Goal: Information Seeking & Learning: Learn about a topic

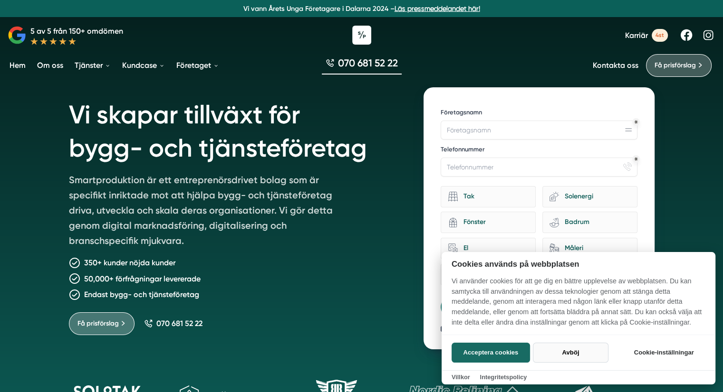
click at [572, 353] on button "Avböj" at bounding box center [571, 353] width 76 height 20
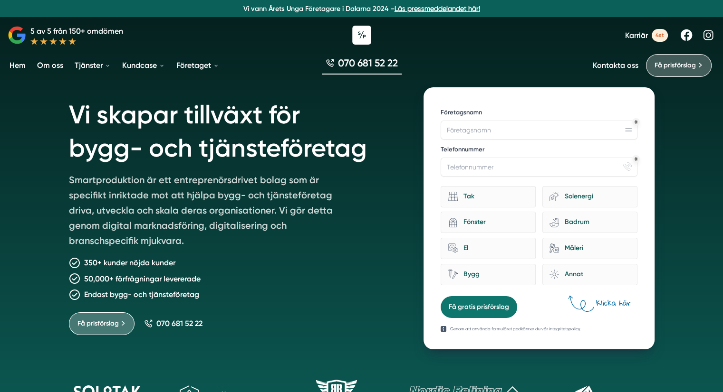
click at [392, 268] on div "350+ kunder nöjda kunder" at bounding box center [235, 263] width 332 height 12
click at [401, 235] on div "Vi skapar tillväxt för bygg- och tjänsteföretag Smartproduktion är ett entrepre…" at bounding box center [361, 213] width 585 height 274
click at [355, 255] on div "Vi skapar tillväxt för bygg- och tjänsteföretag Smartproduktion är ett entrepre…" at bounding box center [235, 218] width 332 height 262
click at [347, 192] on div "Vi skapar tillväxt för bygg- och tjänsteföretag Smartproduktion är ett entrepre…" at bounding box center [235, 218] width 332 height 262
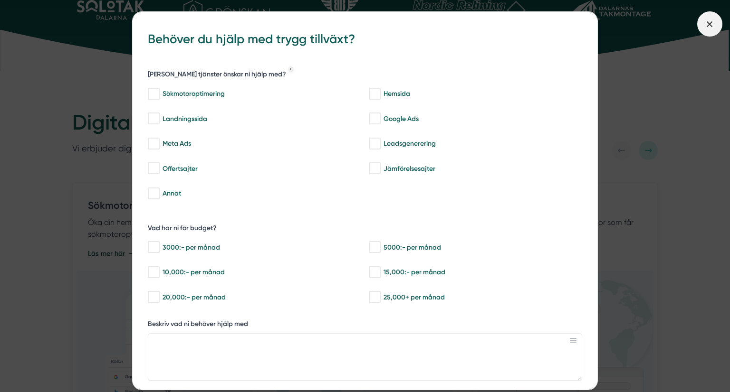
click at [713, 19] on icon at bounding box center [709, 24] width 10 height 10
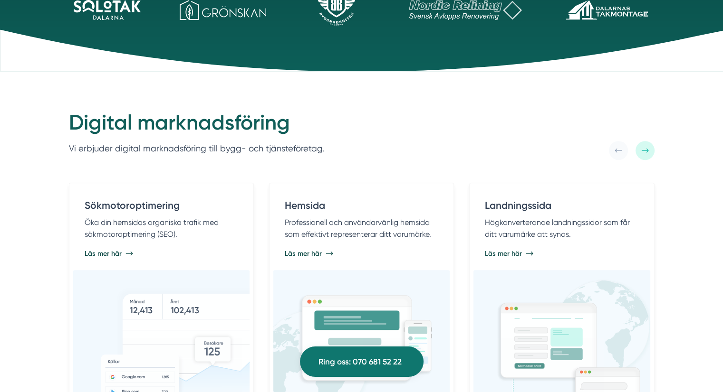
click at [392, 109] on div "Digital marknadsföring Vi erbjuder digital marknadsföring till bygg- och tjänst…" at bounding box center [361, 134] width 585 height 51
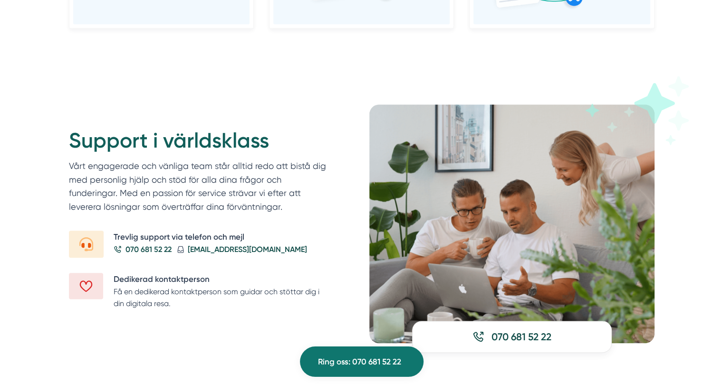
scroll to position [1062, 0]
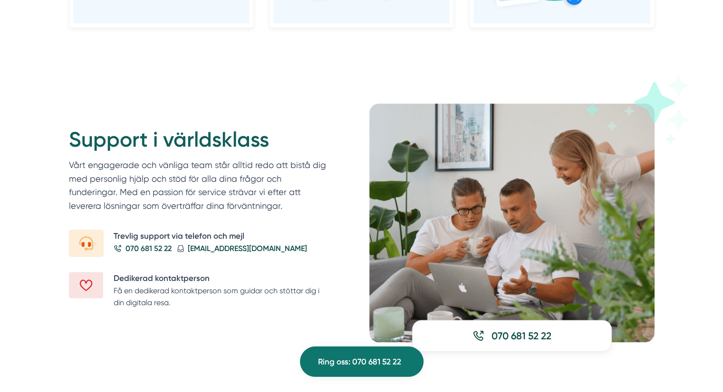
click at [21, 200] on div "Support i världsklass Vårt engagerade och vänliga team står alltid redo att bis…" at bounding box center [361, 223] width 723 height 315
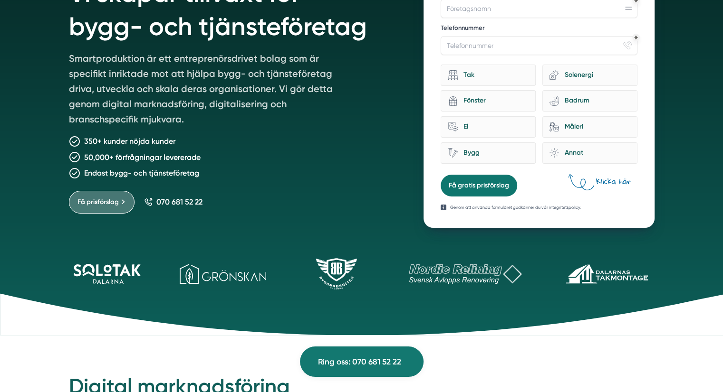
scroll to position [0, 0]
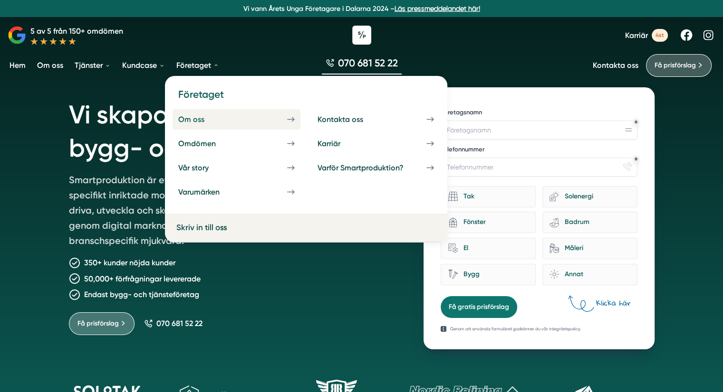
click at [279, 119] on link "Om oss" at bounding box center [236, 119] width 128 height 20
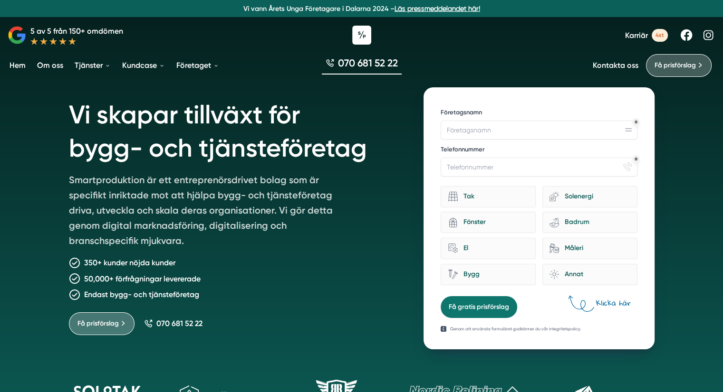
scroll to position [281, 0]
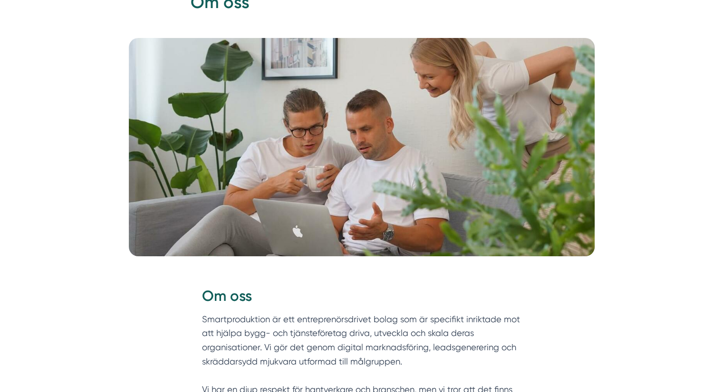
scroll to position [103, 0]
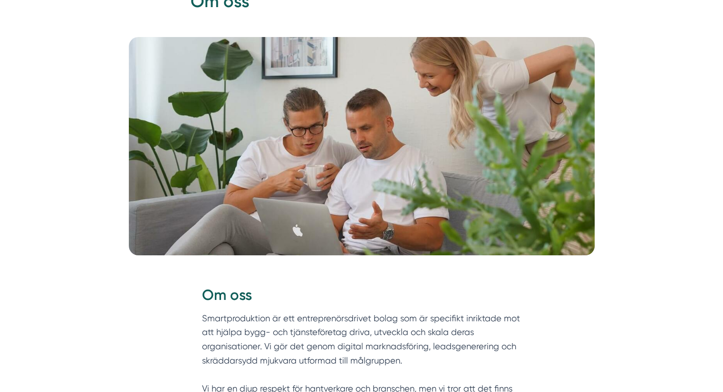
drag, startPoint x: 0, startPoint y: 0, endPoint x: 169, endPoint y: 296, distance: 340.9
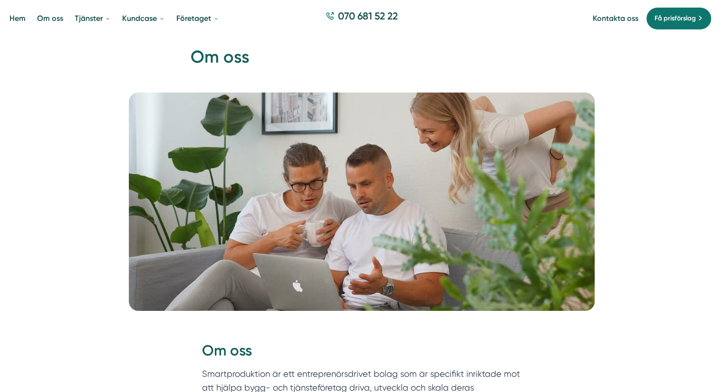
scroll to position [44, 0]
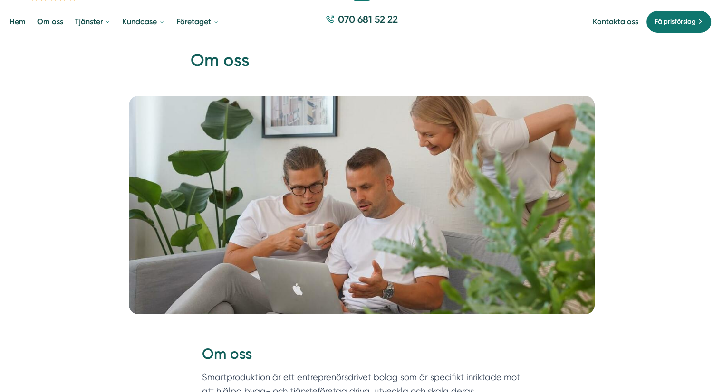
click at [44, 229] on picture at bounding box center [361, 205] width 700 height 219
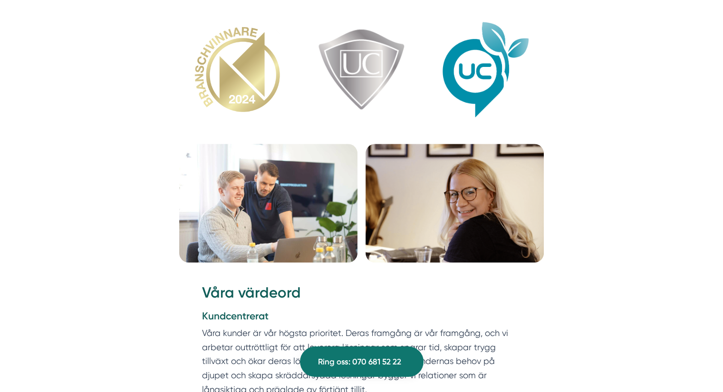
scroll to position [1104, 0]
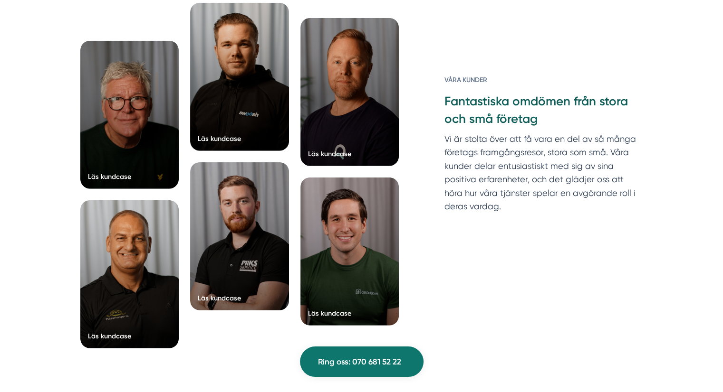
scroll to position [2373, 0]
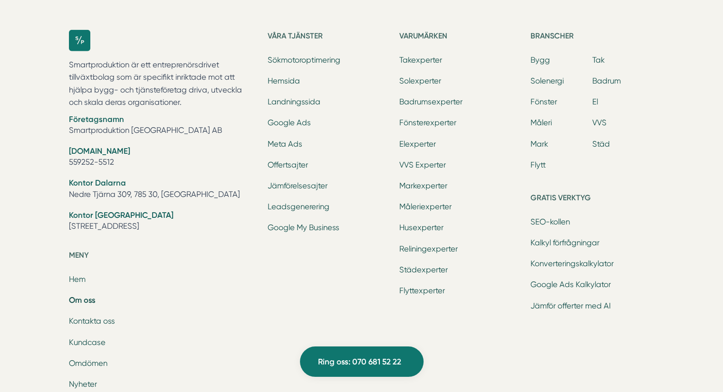
scroll to position [2980, 0]
click at [34, 175] on div "Ring oss 070 681 52 22 Smartproduktion är ett entreprenörsdrivet tillväxtbolag …" at bounding box center [361, 208] width 723 height 632
click at [35, 88] on div "Ring oss 070 681 52 22 Smartproduktion är ett entreprenörsdrivet tillväxtbolag …" at bounding box center [361, 208] width 723 height 632
click at [29, 244] on div "Ring oss 070 681 52 22 Smartproduktion är ett entreprenörsdrivet tillväxtbolag …" at bounding box center [361, 208] width 723 height 632
click at [18, 198] on div "Ring oss 070 681 52 22 Smartproduktion är ett entreprenörsdrivet tillväxtbolag …" at bounding box center [361, 208] width 723 height 632
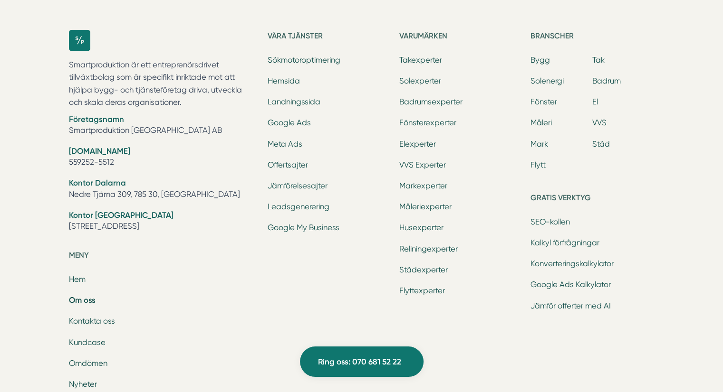
click at [36, 144] on div "Ring oss 070 681 52 22 Smartproduktion är ett entreprenörsdrivet tillväxtbolag …" at bounding box center [361, 208] width 723 height 632
click at [41, 78] on div "Ring oss 070 681 52 22 Smartproduktion är ett entreprenörsdrivet tillväxtbolag …" at bounding box center [361, 208] width 723 height 632
click at [627, 24] on div "Smartproduktion är ett entreprenörsdrivet tillväxtbolag som är specifikt inrikt…" at bounding box center [361, 269] width 608 height 509
click at [608, 9] on div "Ring oss 070 681 52 22 Smartproduktion är ett entreprenörsdrivet tillväxtbolag …" at bounding box center [361, 208] width 723 height 632
click at [286, 271] on div "Våra tjänster Sökmotoroptimering [GEOGRAPHIC_DATA] Landningssida Google Ads Met…" at bounding box center [330, 269] width 124 height 478
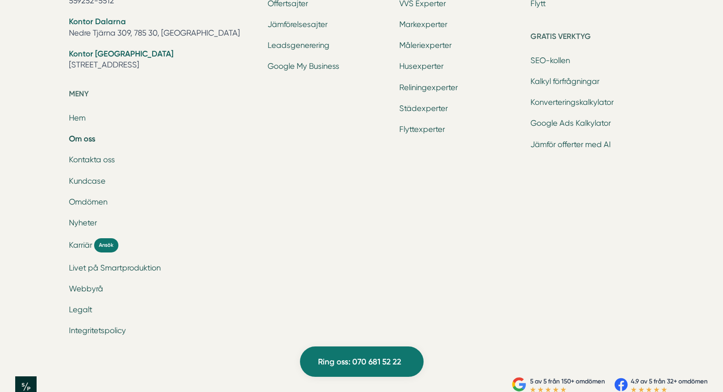
scroll to position [3166, 0]
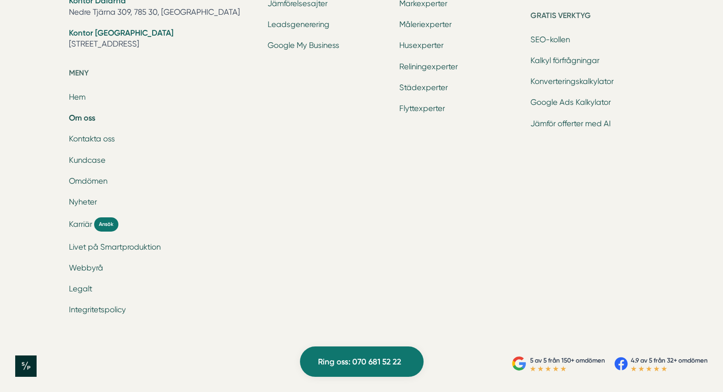
click at [26, 223] on div "Ring oss 070 681 52 22 Smartproduktion är ett entreprenörsdrivet tillväxtbolag …" at bounding box center [361, 25] width 723 height 632
